Goal: Task Accomplishment & Management: Manage account settings

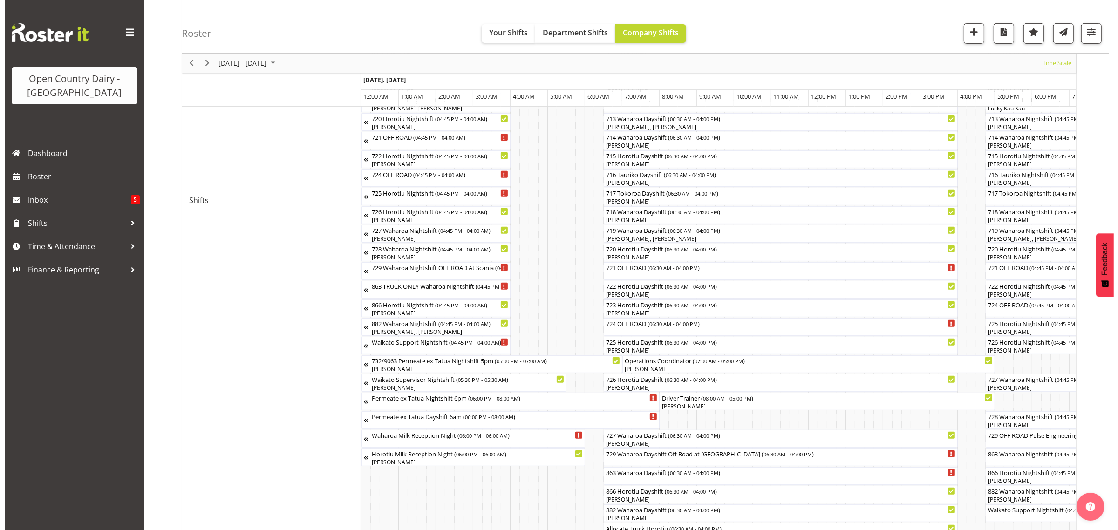
scroll to position [0, 2275]
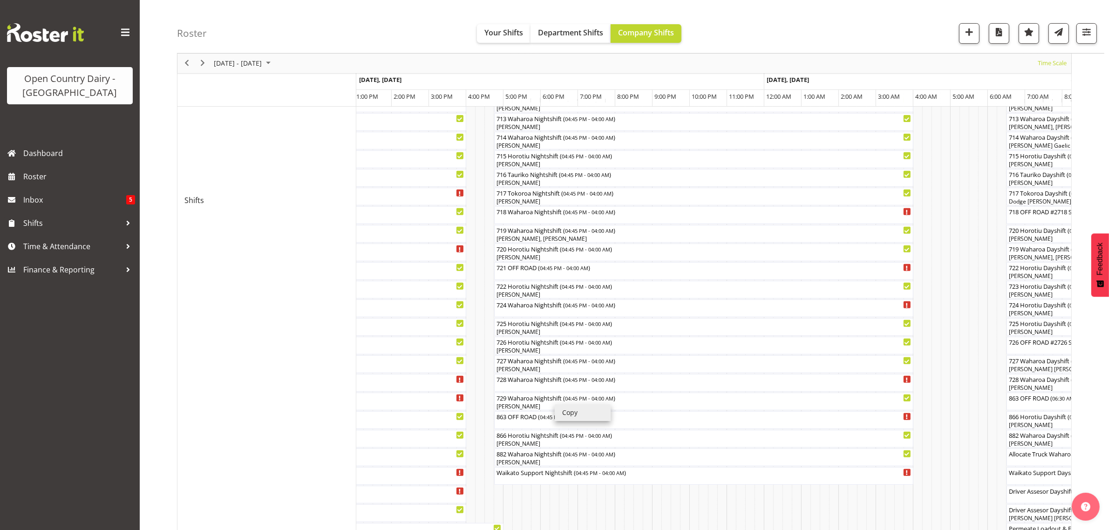
click at [555, 404] on li "Copy" at bounding box center [583, 412] width 56 height 17
click at [533, 402] on div "729 Waharoa Nightshift ( 04:45 PM - 04:00 AM ) [PERSON_NAME]" at bounding box center [703, 402] width 415 height 18
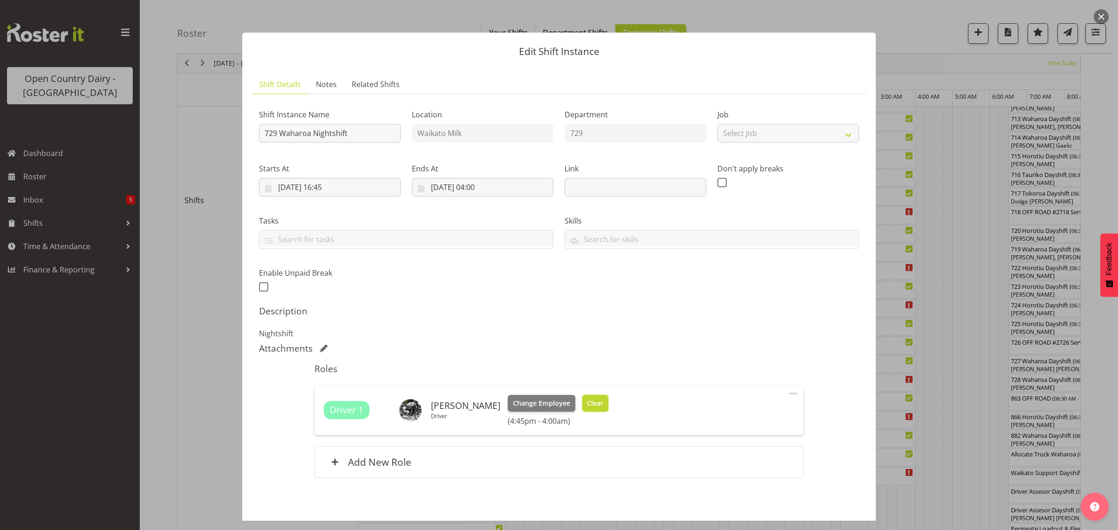
click at [601, 400] on span "Clear" at bounding box center [595, 403] width 16 height 10
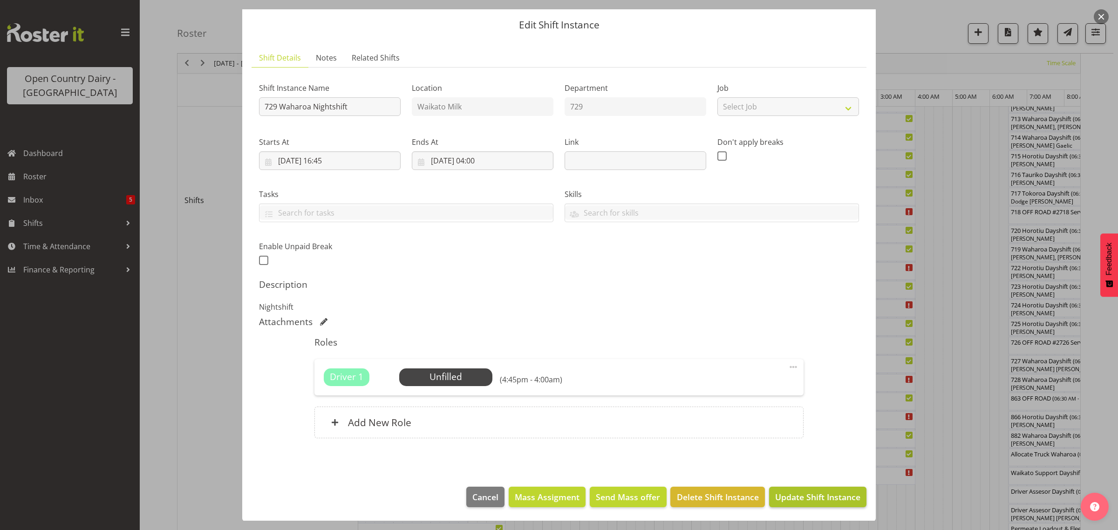
scroll to position [27, 0]
click at [794, 488] on button "Update Shift Instance" at bounding box center [817, 496] width 97 height 20
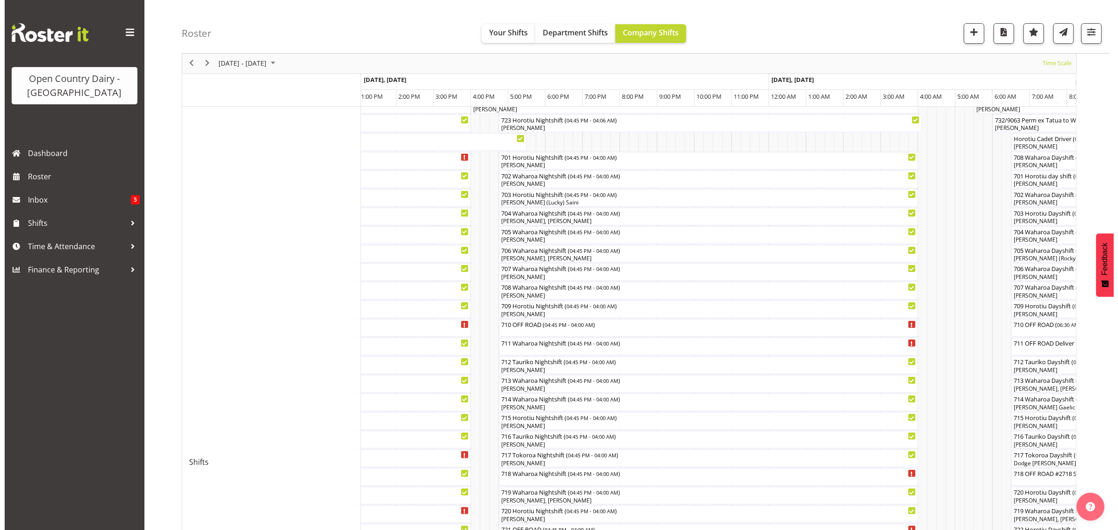
scroll to position [175, 0]
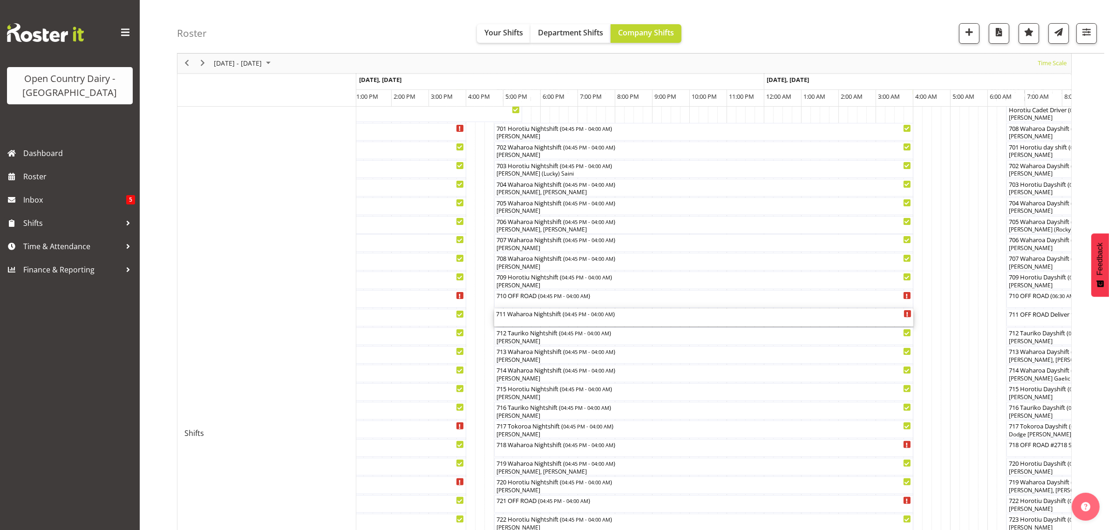
click at [557, 320] on div "711 Waharoa Nightshift ( 04:45 PM - 04:00 AM )" at bounding box center [703, 318] width 415 height 18
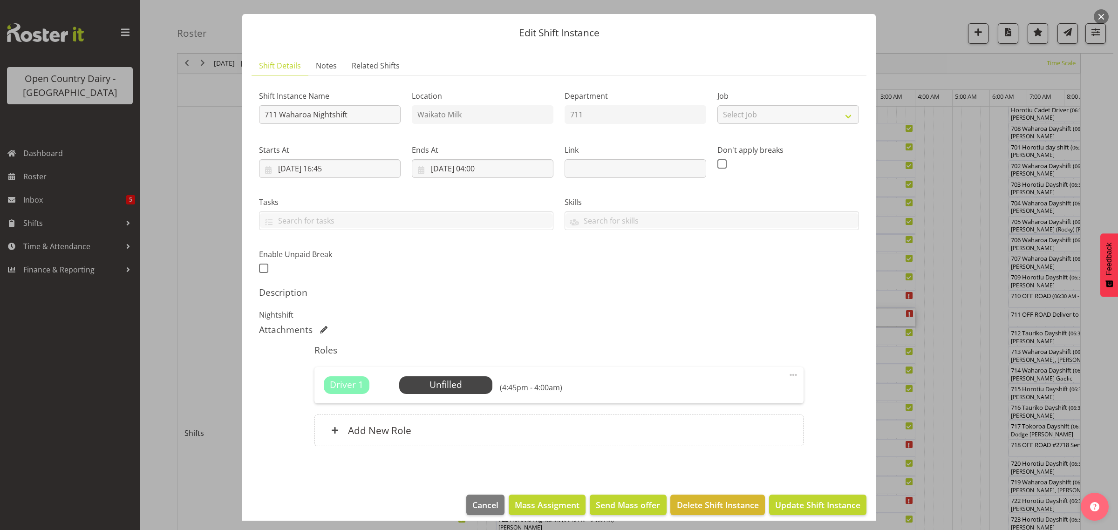
scroll to position [27, 0]
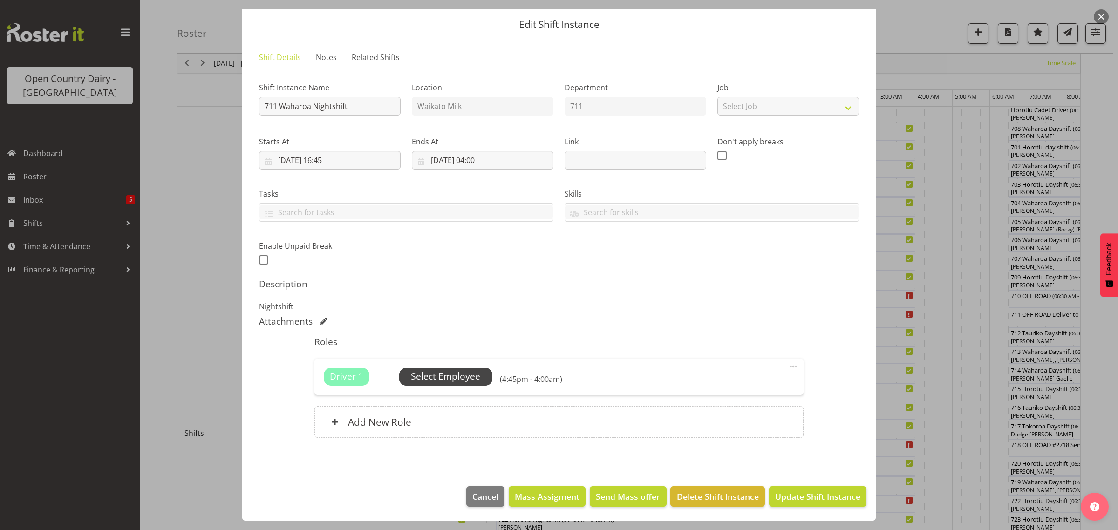
click at [472, 368] on span "Select Employee" at bounding box center [445, 377] width 93 height 18
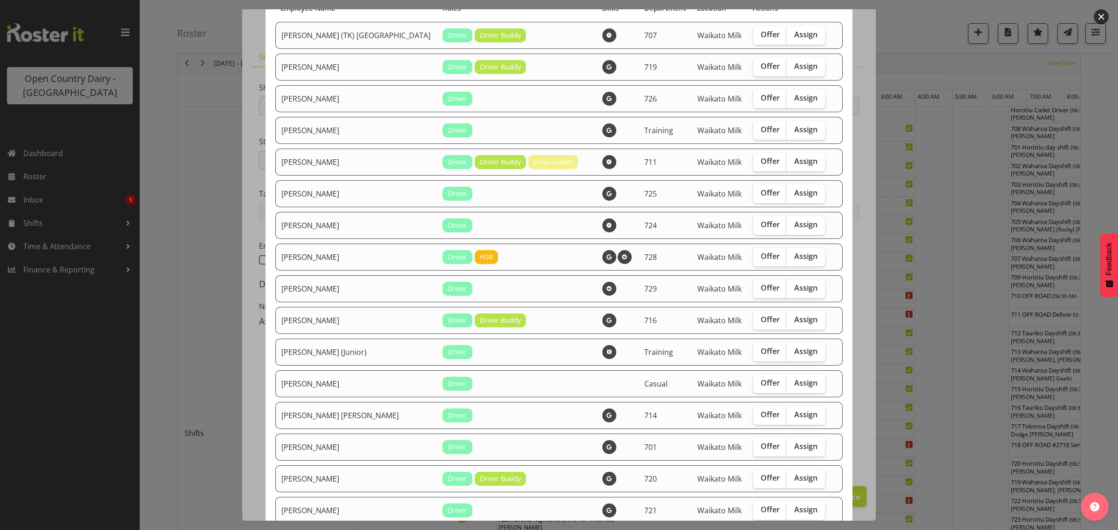
scroll to position [58, 0]
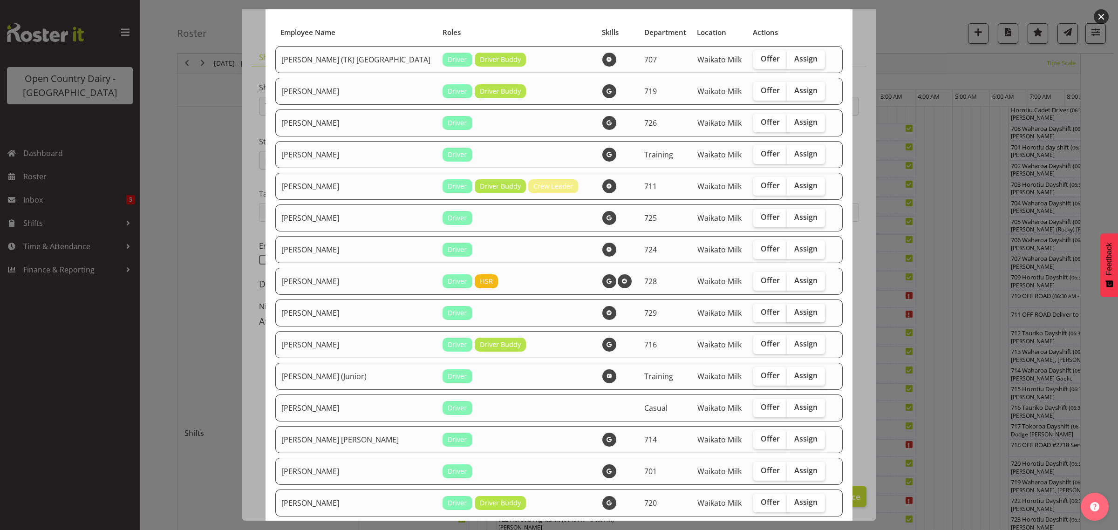
click at [794, 317] on span "Assign" at bounding box center [805, 311] width 23 height 9
click at [786, 315] on input "Assign" at bounding box center [789, 312] width 6 height 6
checkbox input "true"
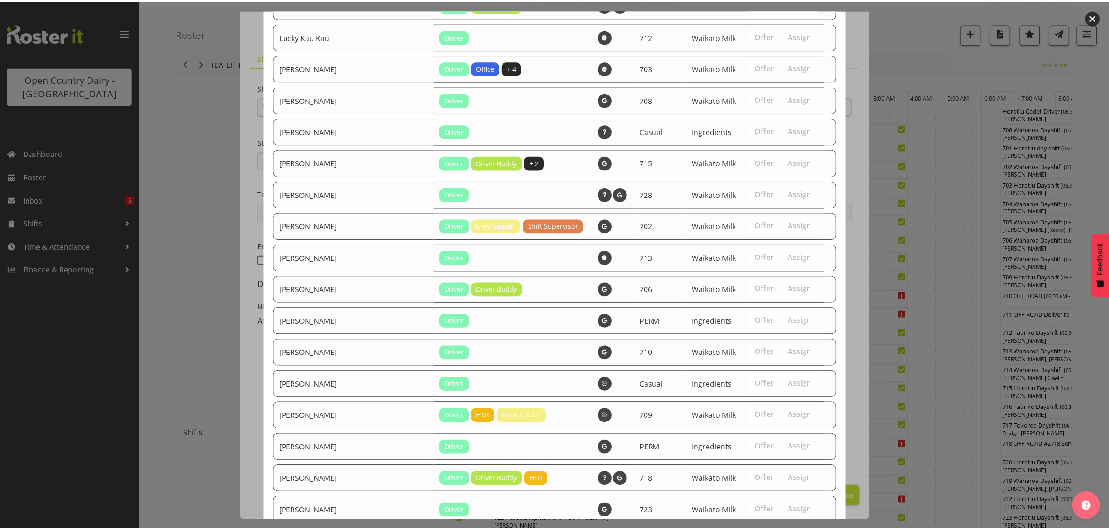
scroll to position [944, 0]
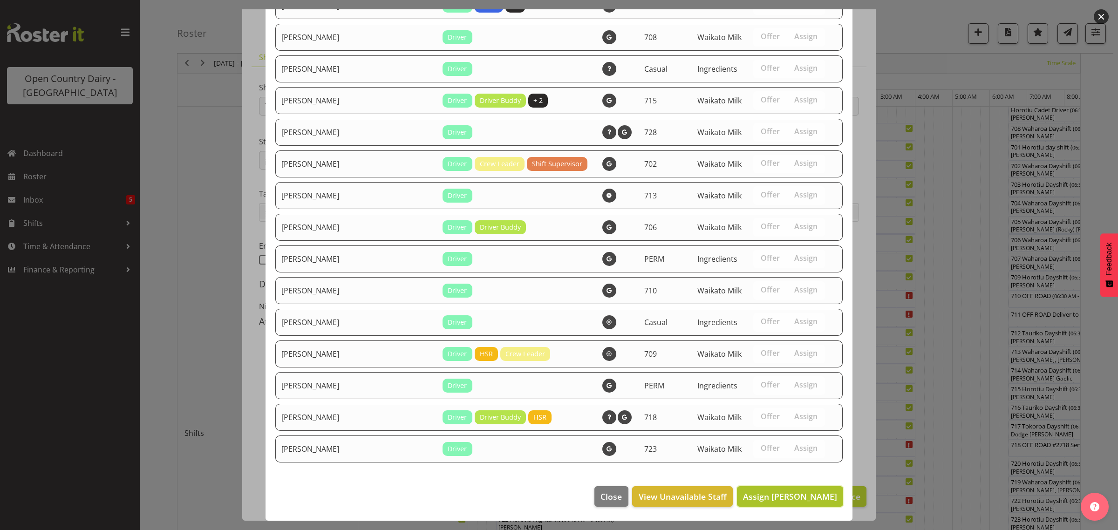
click at [773, 498] on span "Assign [PERSON_NAME]" at bounding box center [790, 496] width 94 height 11
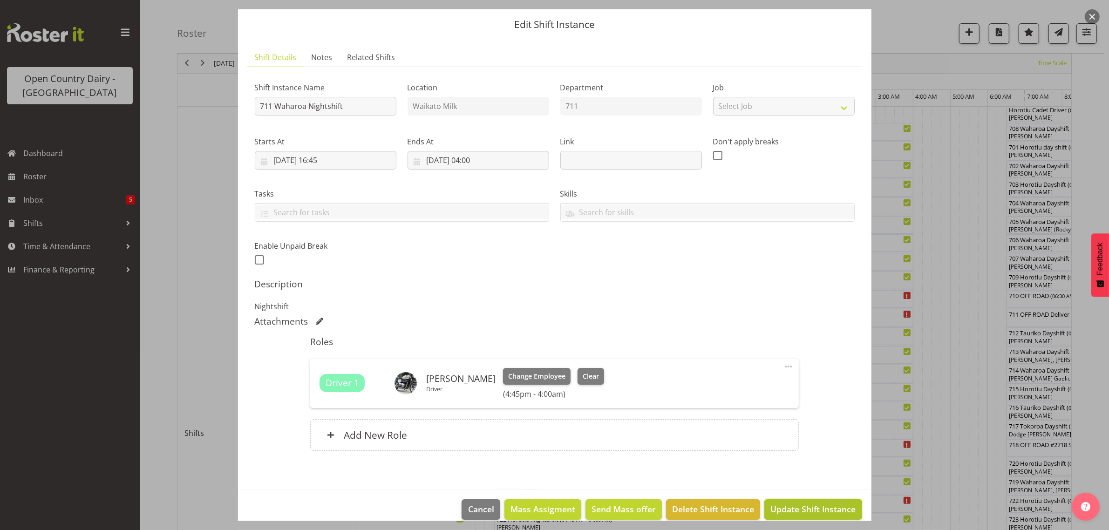
click at [797, 506] on span "Update Shift Instance" at bounding box center [812, 509] width 85 height 12
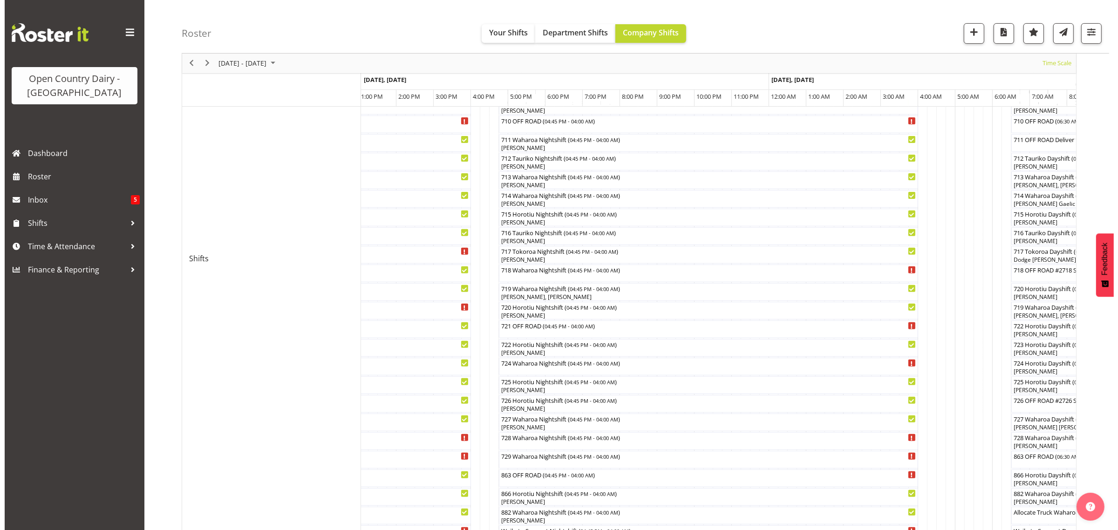
scroll to position [582, 0]
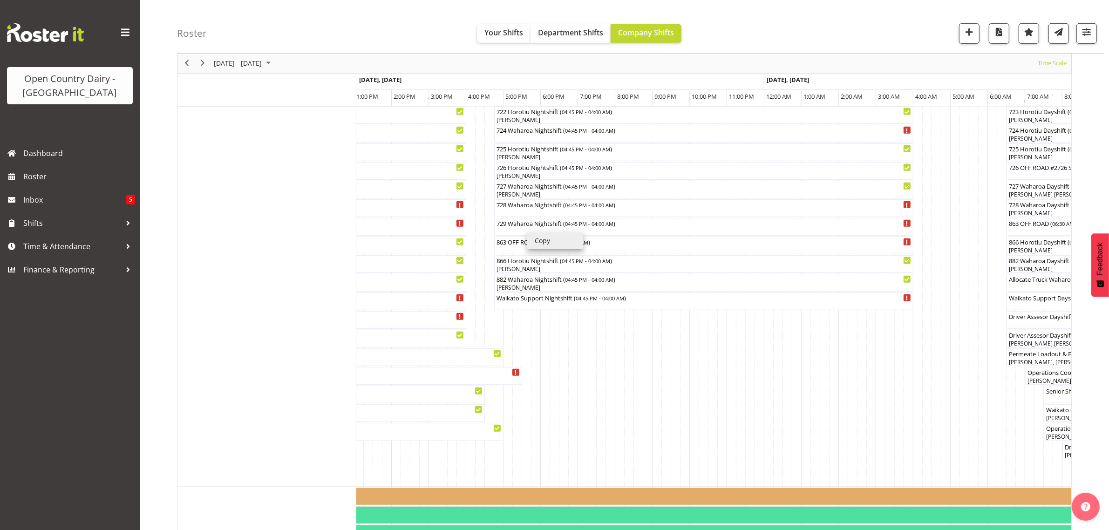
click at [530, 232] on li "Copy" at bounding box center [555, 240] width 56 height 17
click at [530, 232] on div "729 Waharoa Nightshift ( 04:45 PM - 04:00 AM )" at bounding box center [703, 227] width 415 height 18
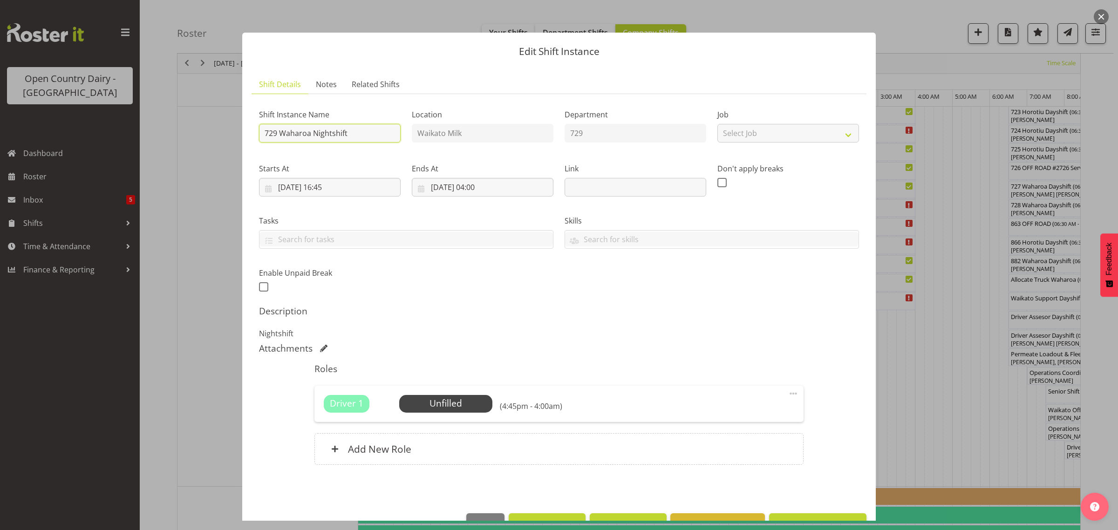
click at [355, 134] on input "729 Waharoa Nightshift" at bounding box center [330, 133] width 142 height 19
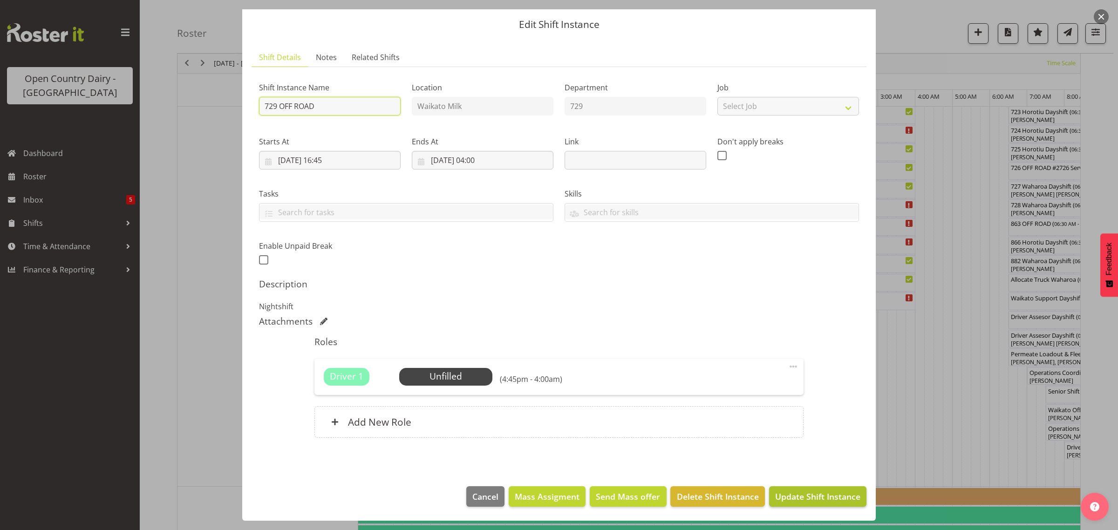
type input "729 OFF ROAD"
click at [799, 499] on span "Update Shift Instance" at bounding box center [817, 496] width 85 height 12
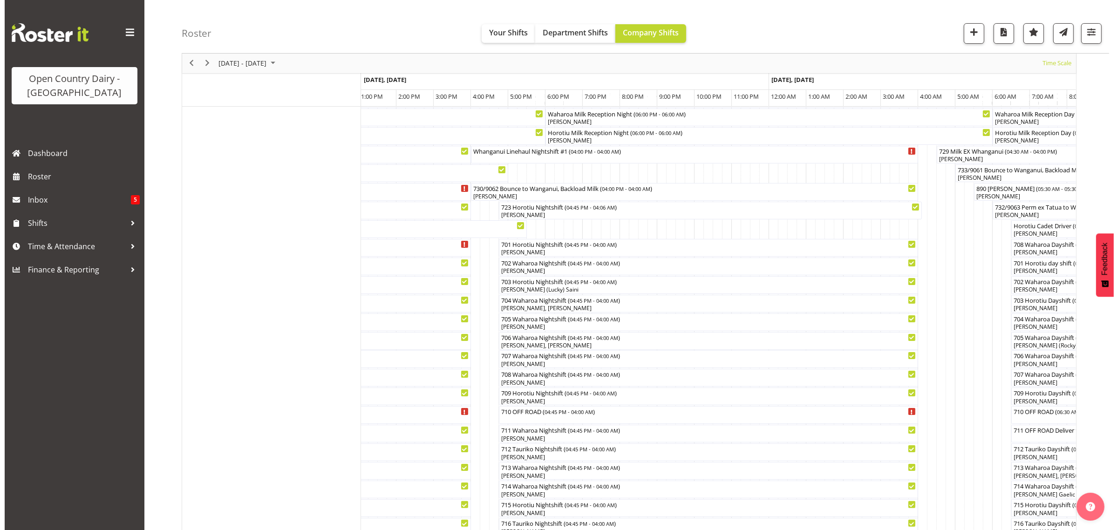
scroll to position [58, 0]
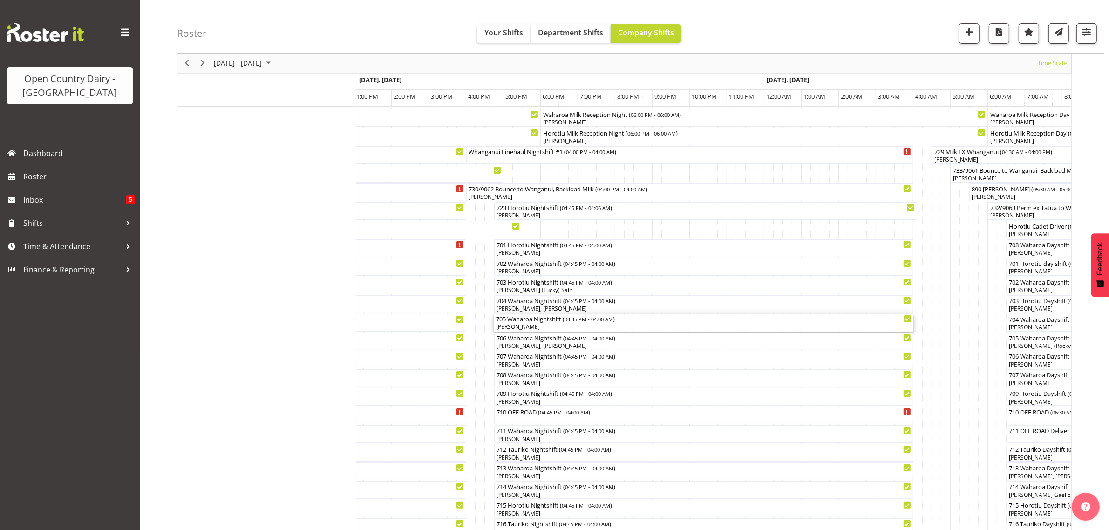
click at [543, 325] on div "[PERSON_NAME]" at bounding box center [703, 327] width 415 height 8
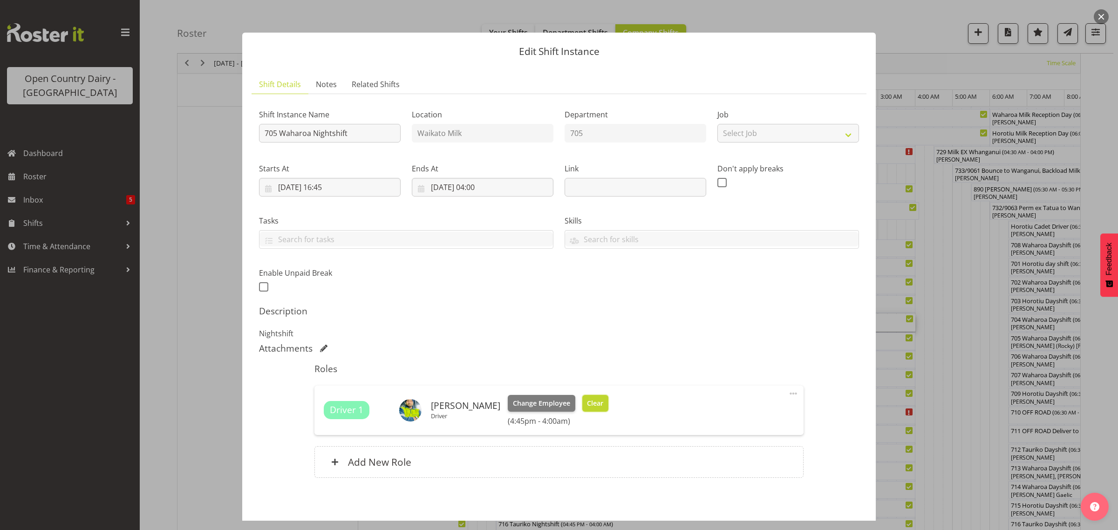
click at [587, 399] on span "Clear" at bounding box center [595, 403] width 16 height 10
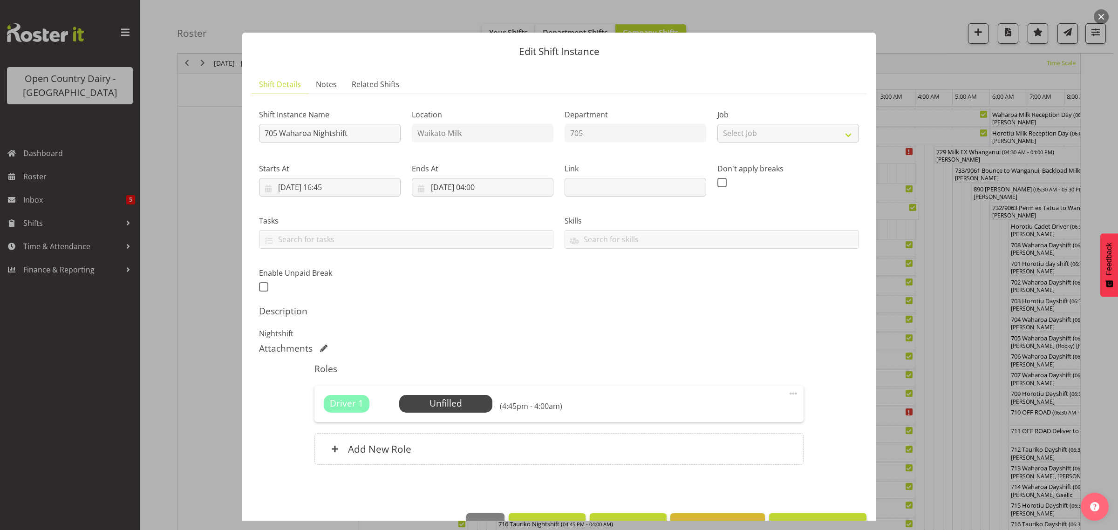
scroll to position [27, 0]
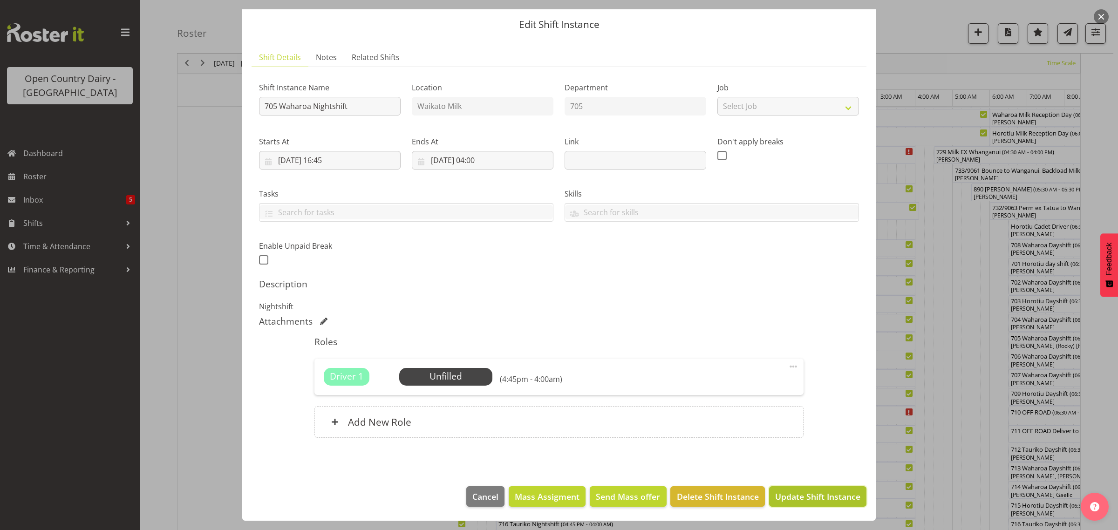
click at [795, 491] on span "Update Shift Instance" at bounding box center [817, 496] width 85 height 12
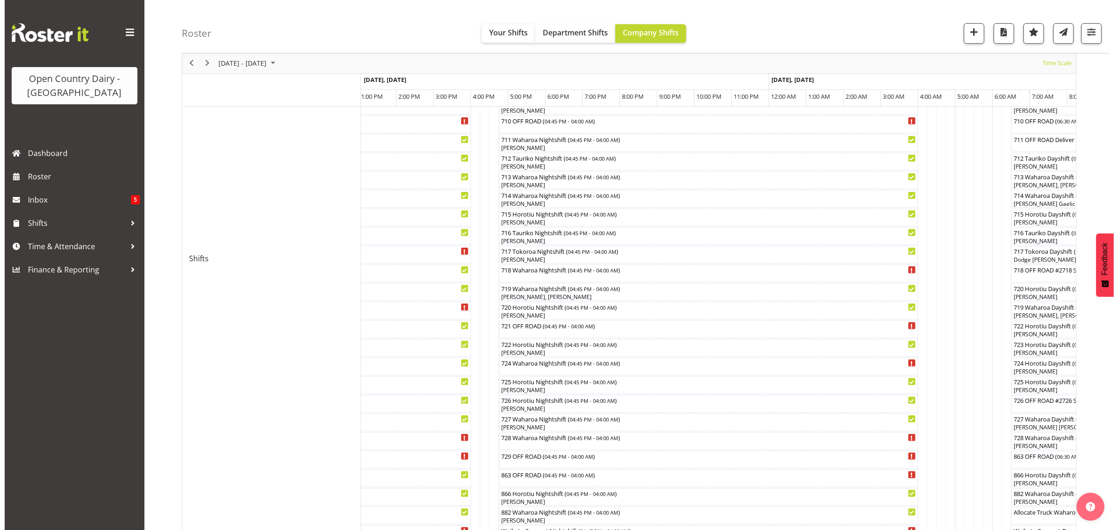
scroll to position [466, 0]
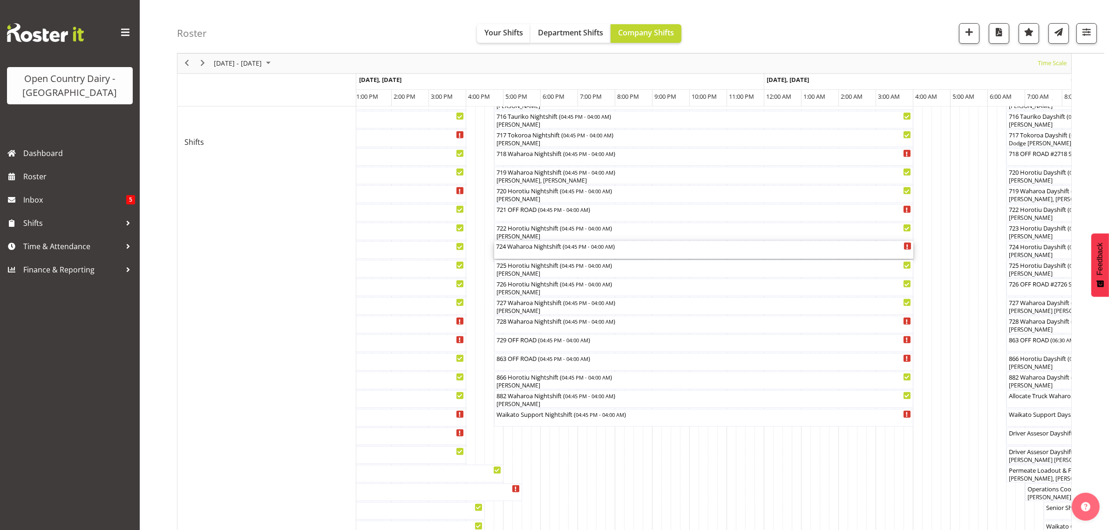
click at [510, 251] on div "724 Waharoa Nightshift ( 04:45 PM - 04:00 AM )" at bounding box center [703, 245] width 415 height 9
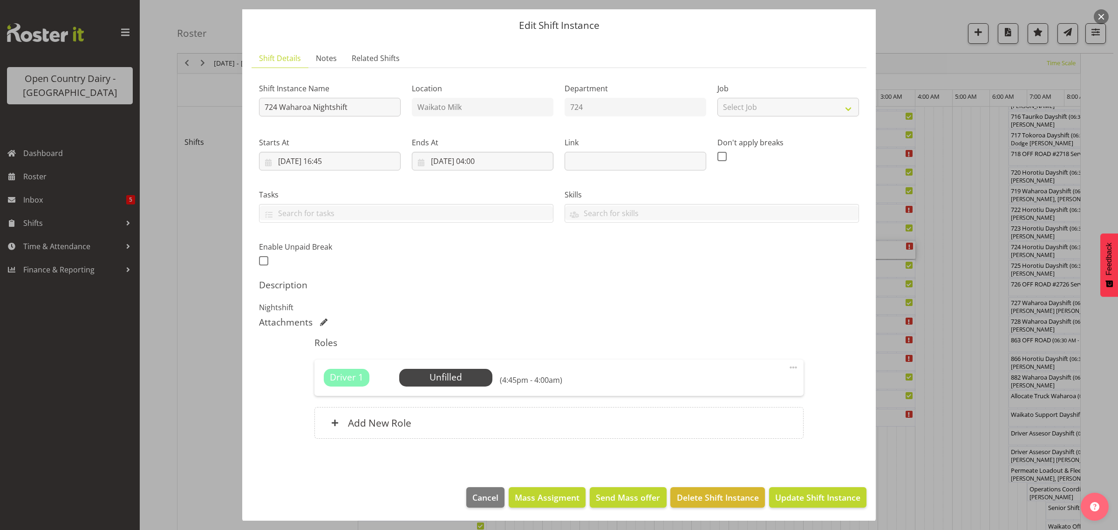
scroll to position [27, 0]
click at [460, 372] on span "Select Employee" at bounding box center [445, 377] width 69 height 14
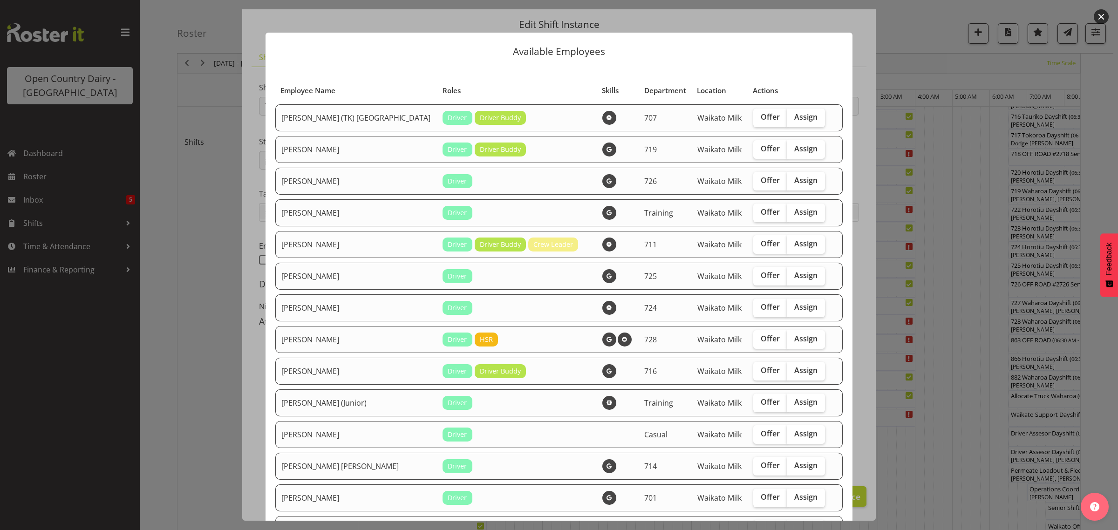
scroll to position [417, 0]
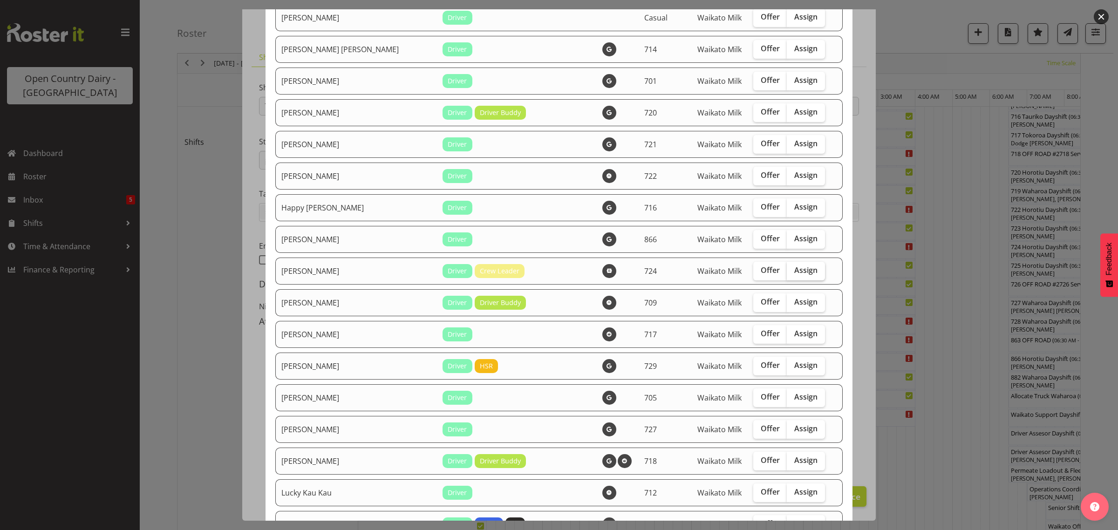
click at [794, 273] on span "Assign" at bounding box center [805, 269] width 23 height 9
click at [786, 273] on input "Assign" at bounding box center [789, 270] width 6 height 6
checkbox input "true"
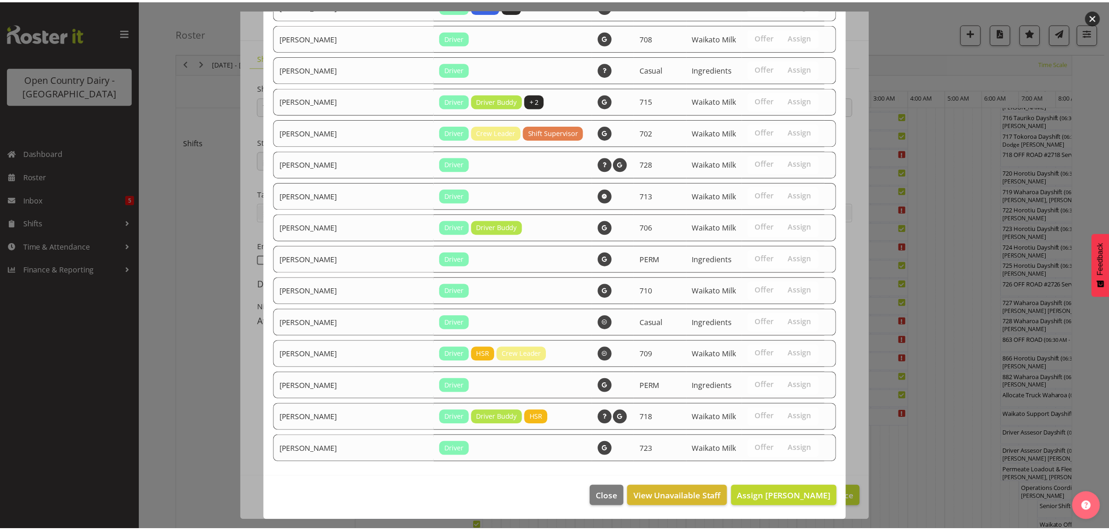
scroll to position [944, 0]
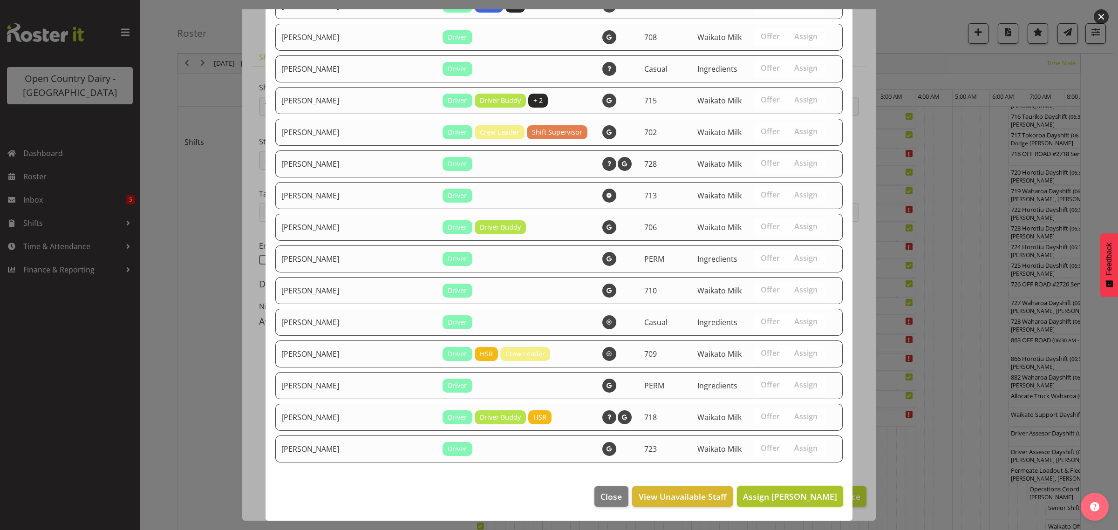
click at [799, 494] on span "Assign [PERSON_NAME]" at bounding box center [790, 496] width 94 height 11
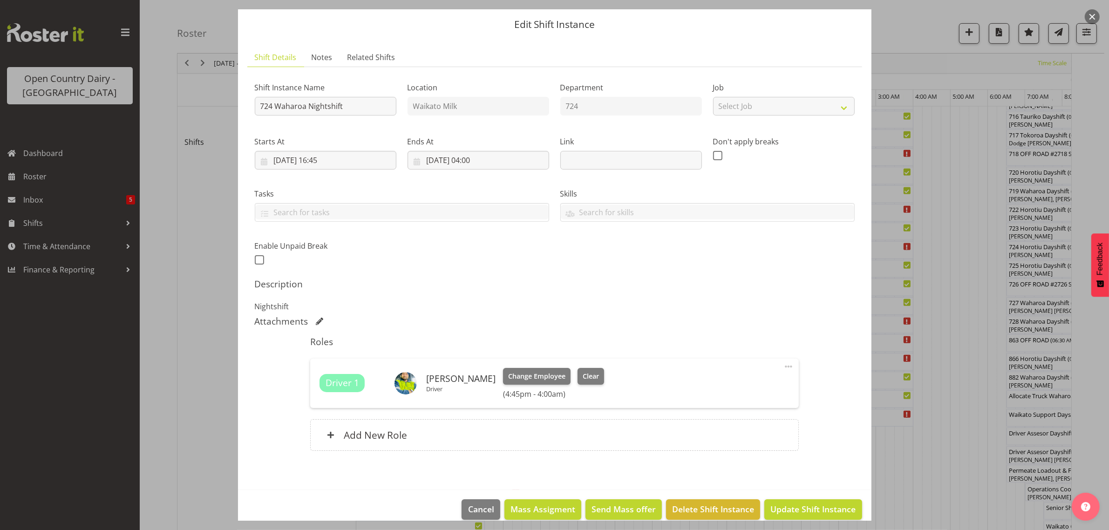
scroll to position [40, 0]
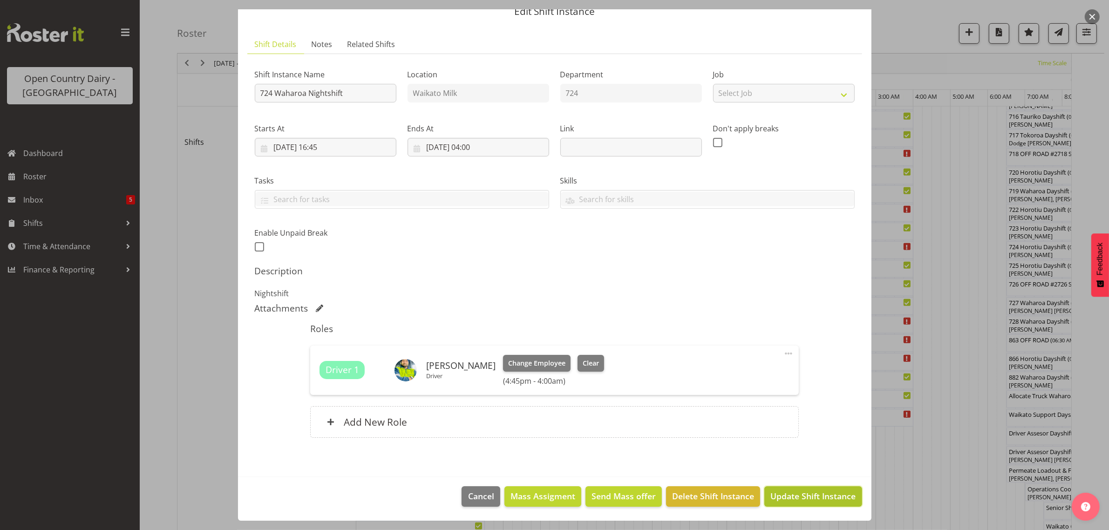
click at [792, 495] on span "Update Shift Instance" at bounding box center [812, 496] width 85 height 12
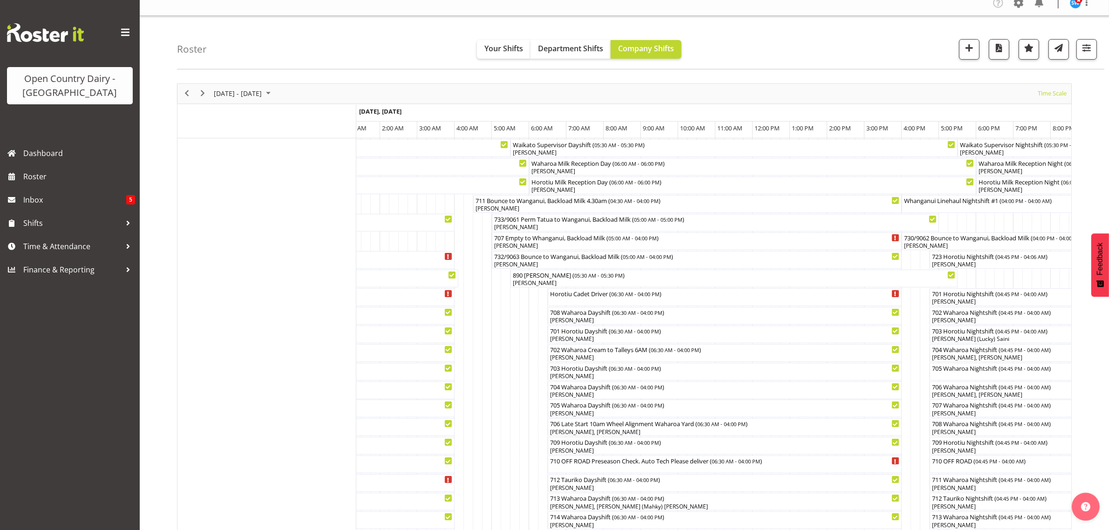
scroll to position [3, 0]
